Goal: Task Accomplishment & Management: Complete application form

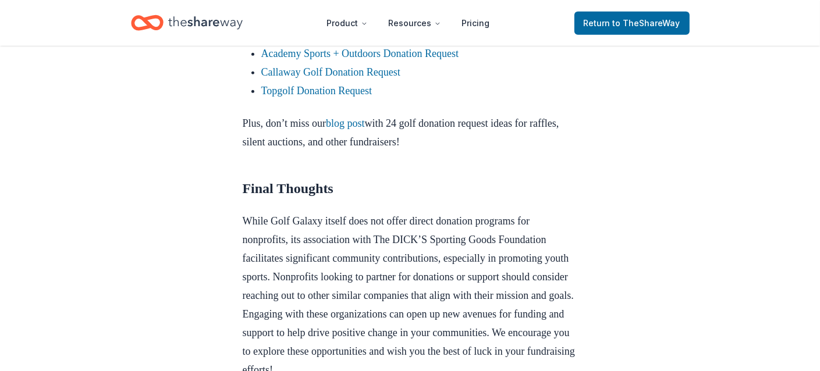
scroll to position [962, 0]
click at [404, 59] on link "Academy Sports + Outdoors Donation Request" at bounding box center [360, 54] width 198 height 12
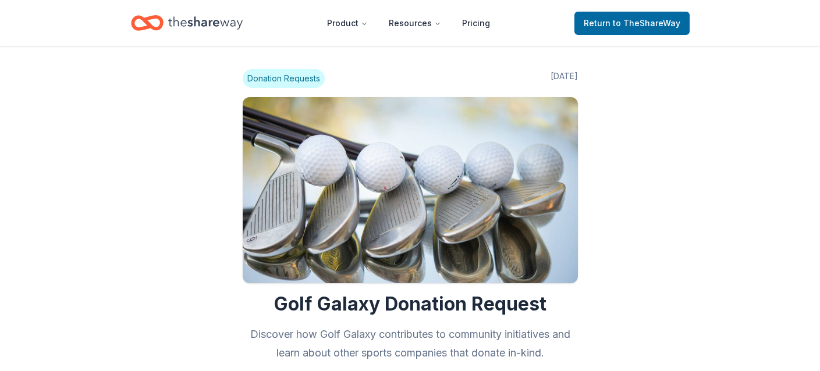
scroll to position [962, 0]
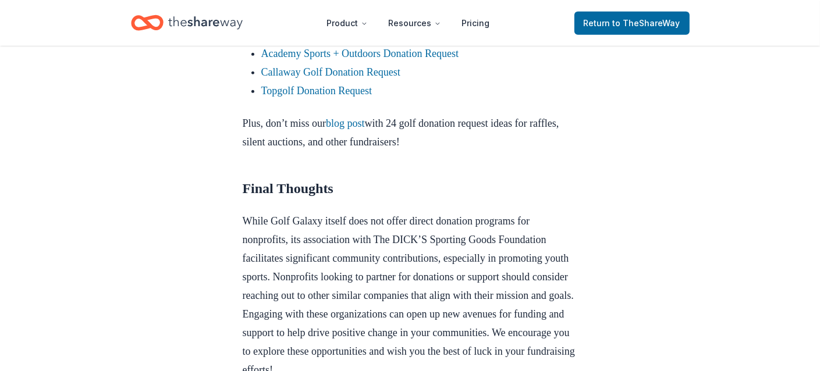
click at [303, 78] on link "Callaway Golf Donation Request" at bounding box center [330, 72] width 139 height 12
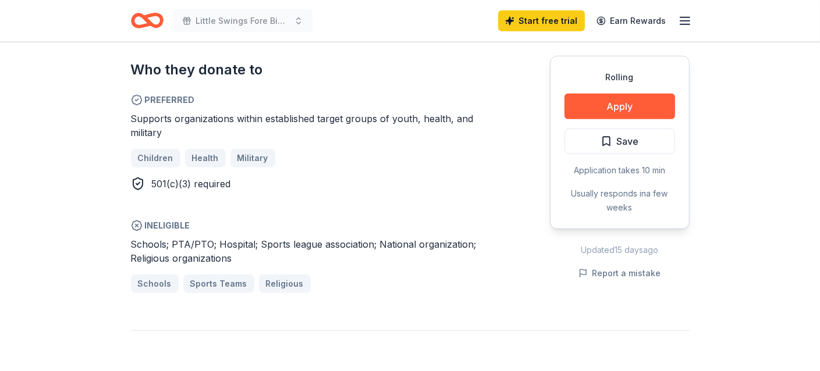
scroll to position [627, 0]
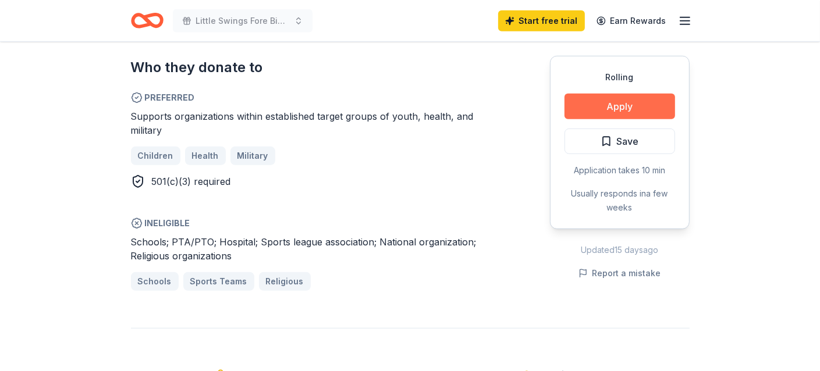
click at [620, 109] on button "Apply" at bounding box center [619, 107] width 111 height 26
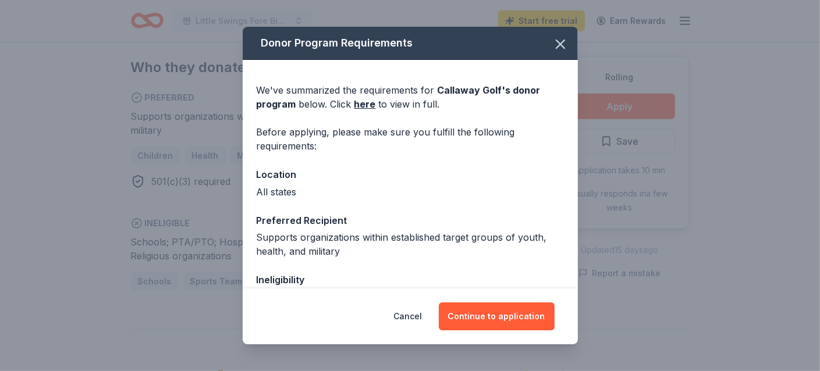
drag, startPoint x: 509, startPoint y: 325, endPoint x: 535, endPoint y: 254, distance: 76.0
click at [535, 254] on div "Donor Program Requirements We've summarized the requirements for Callaway Golf …" at bounding box center [410, 185] width 335 height 317
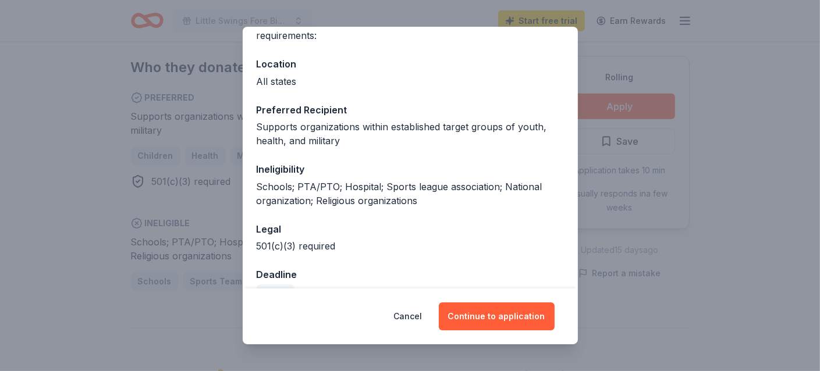
scroll to position [137, 0]
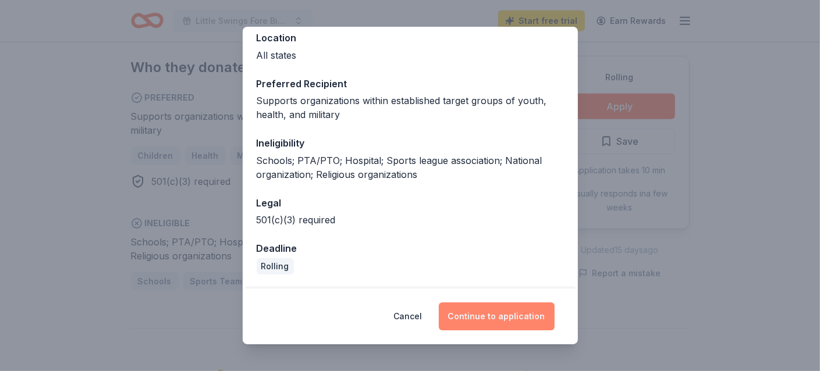
click at [494, 315] on button "Continue to application" at bounding box center [497, 317] width 116 height 28
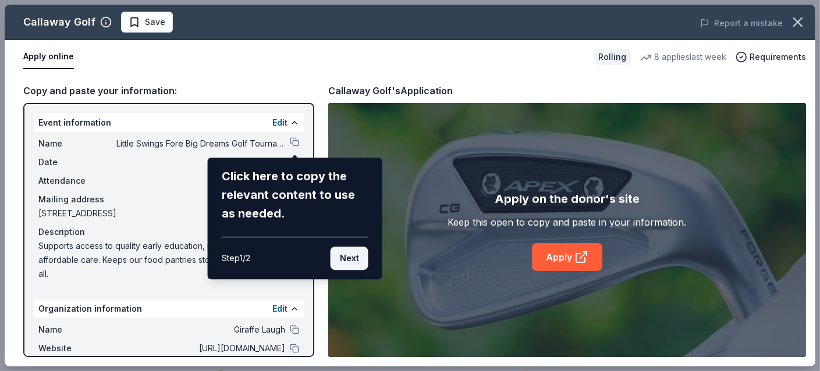
click at [358, 262] on button "Next" at bounding box center [349, 258] width 38 height 23
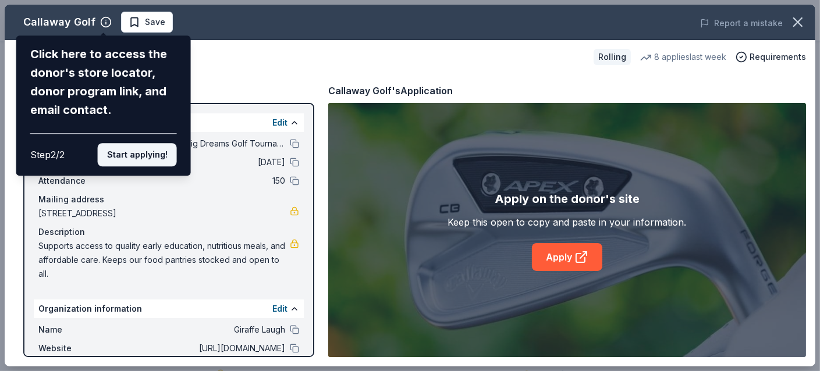
click at [134, 143] on button "Start applying!" at bounding box center [137, 154] width 79 height 23
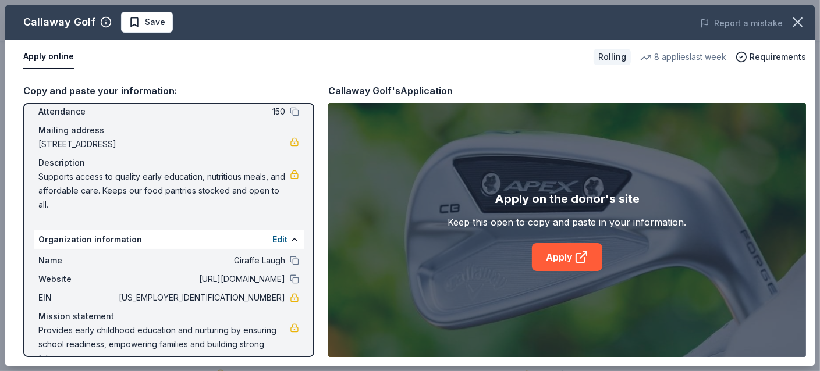
scroll to position [77, 0]
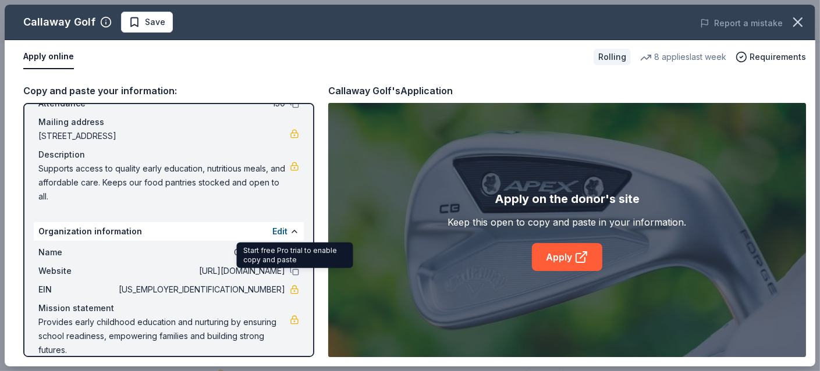
drag, startPoint x: 239, startPoint y: 276, endPoint x: 292, endPoint y: 276, distance: 53.5
click at [292, 283] on div "EIN 82-0481812" at bounding box center [168, 290] width 261 height 14
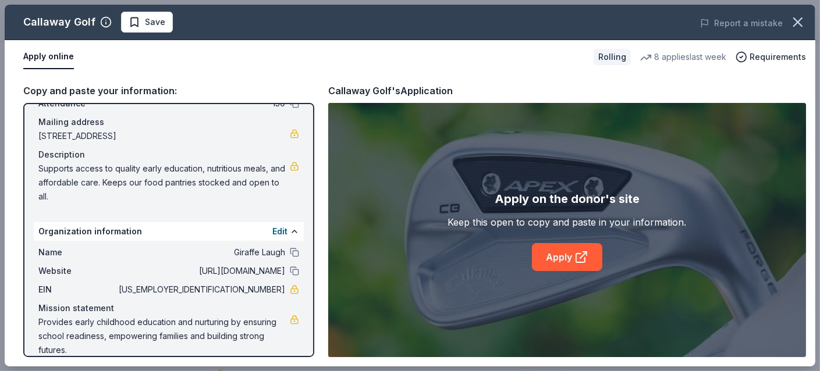
drag, startPoint x: 285, startPoint y: 275, endPoint x: 238, endPoint y: 274, distance: 46.6
click at [238, 283] on span "82-0481812" at bounding box center [200, 290] width 169 height 14
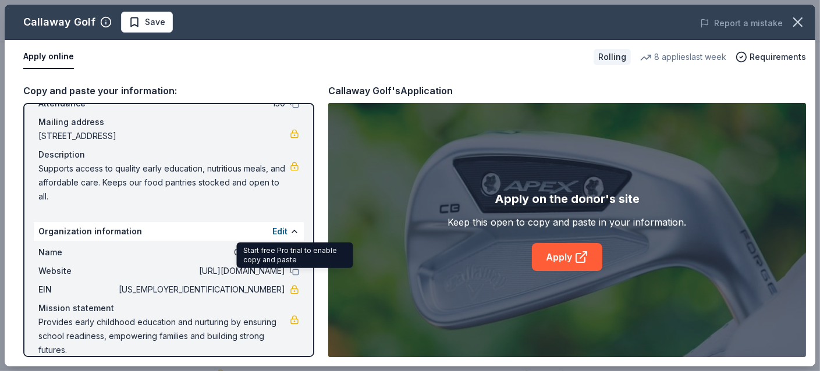
click at [301, 274] on div "Name Giraffe Laugh Website http://www.giraffelaugh.org EIN 82-0481812 Mission s…" at bounding box center [169, 301] width 270 height 121
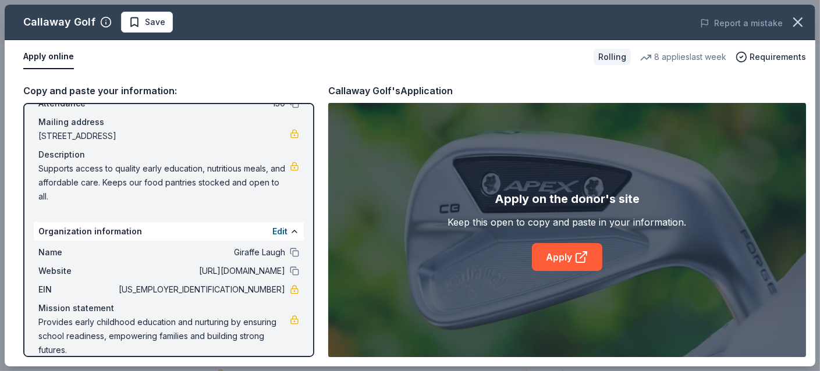
click at [301, 274] on div "Name Giraffe Laugh Website http://www.giraffelaugh.org EIN 82-0481812 Mission s…" at bounding box center [169, 301] width 270 height 121
